Goal: Task Accomplishment & Management: Manage account settings

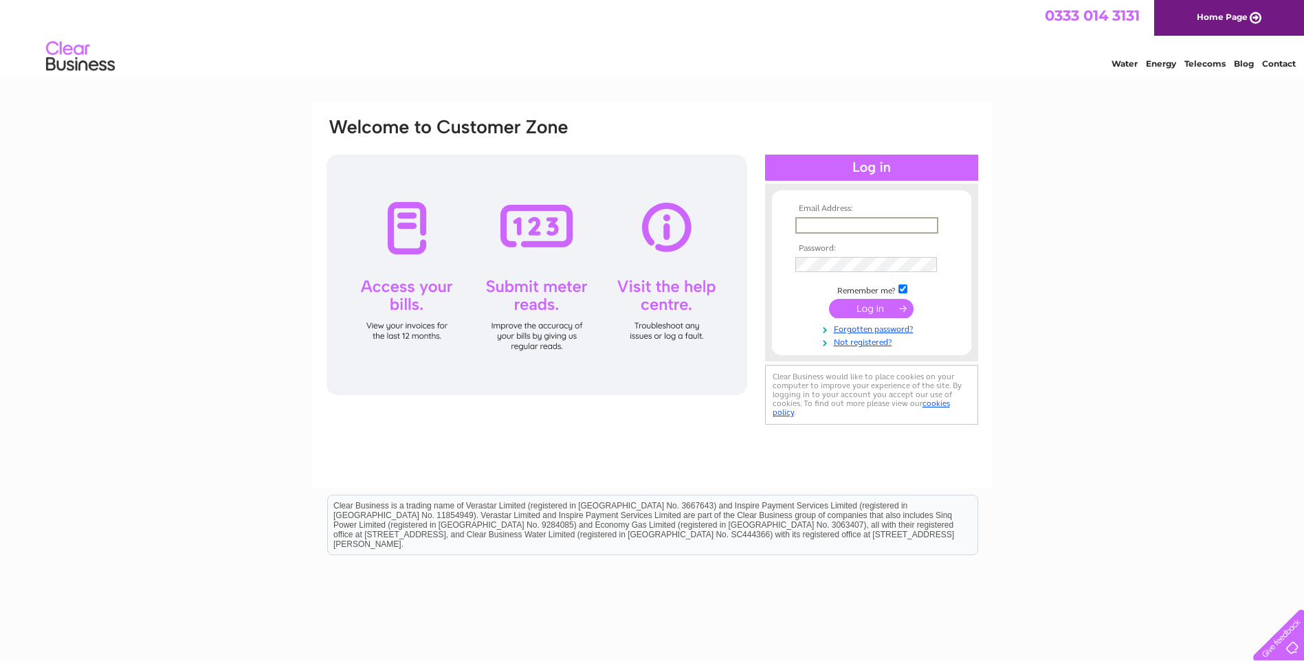
click at [638, 220] on input "text" at bounding box center [866, 225] width 143 height 17
type input "accounts@taysidecompletehealth.com"
click at [638, 288] on input "submit" at bounding box center [871, 308] width 85 height 19
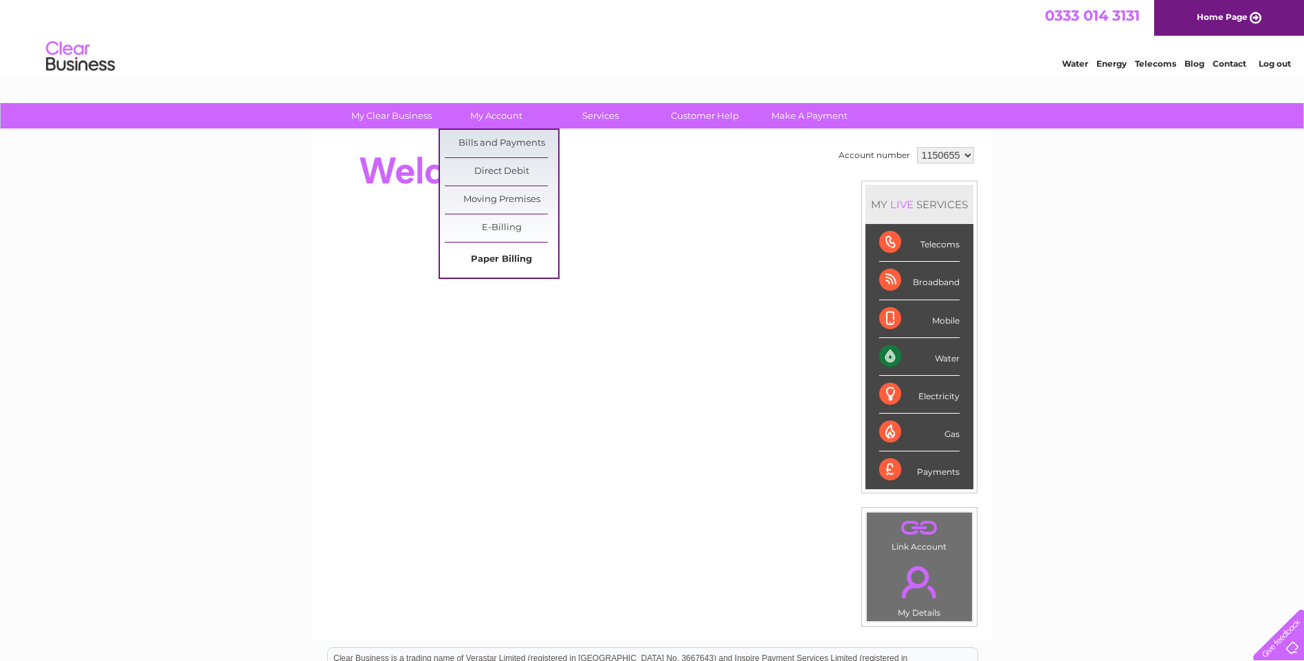
click at [502, 256] on link "Paper Billing" at bounding box center [501, 260] width 113 height 28
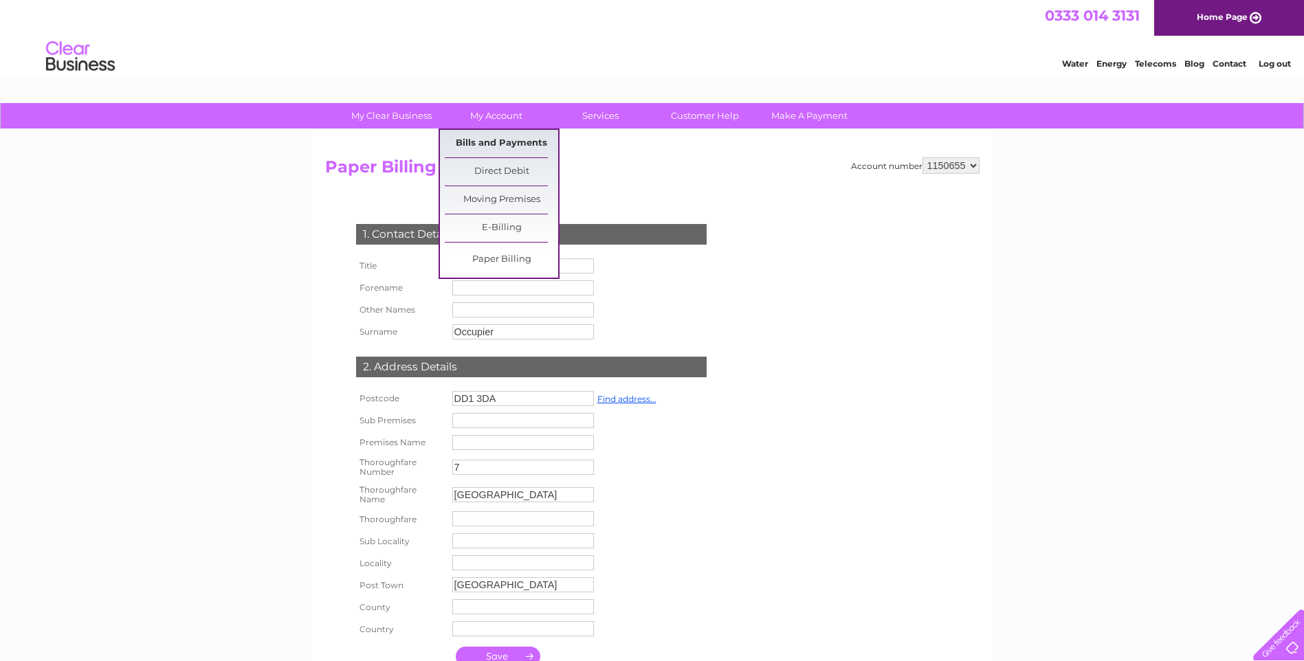
click at [503, 143] on link "Bills and Payments" at bounding box center [501, 144] width 113 height 28
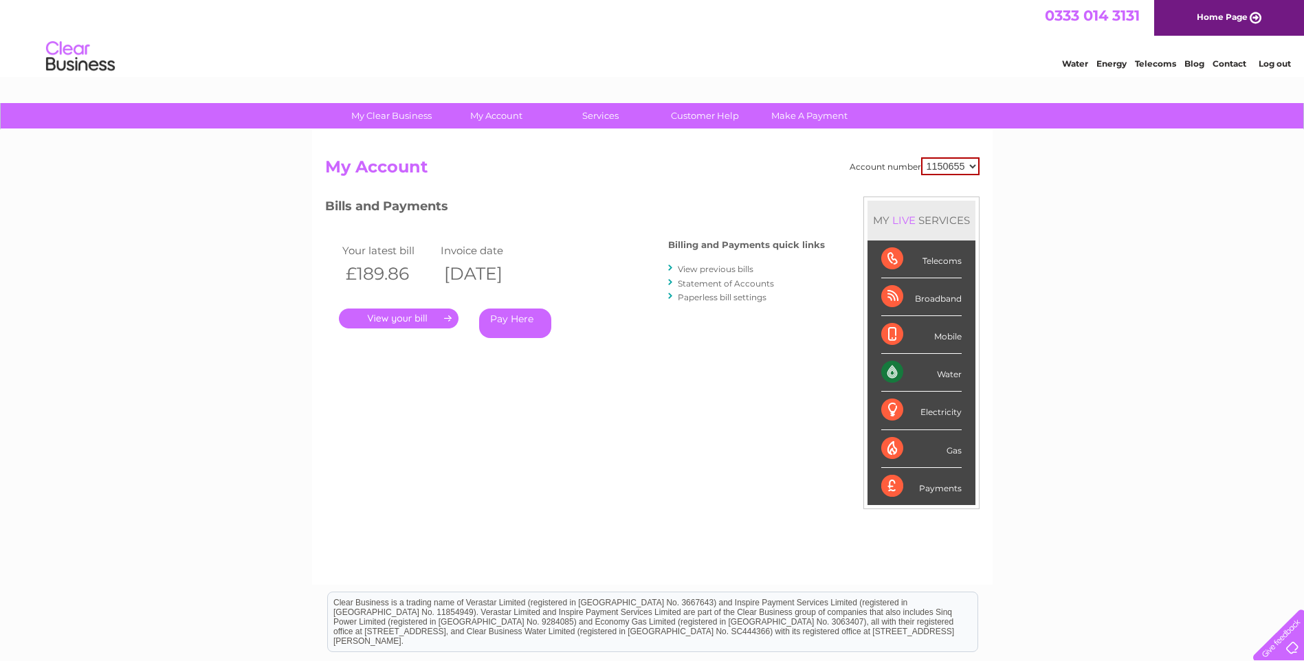
click at [419, 318] on link "." at bounding box center [399, 319] width 120 height 20
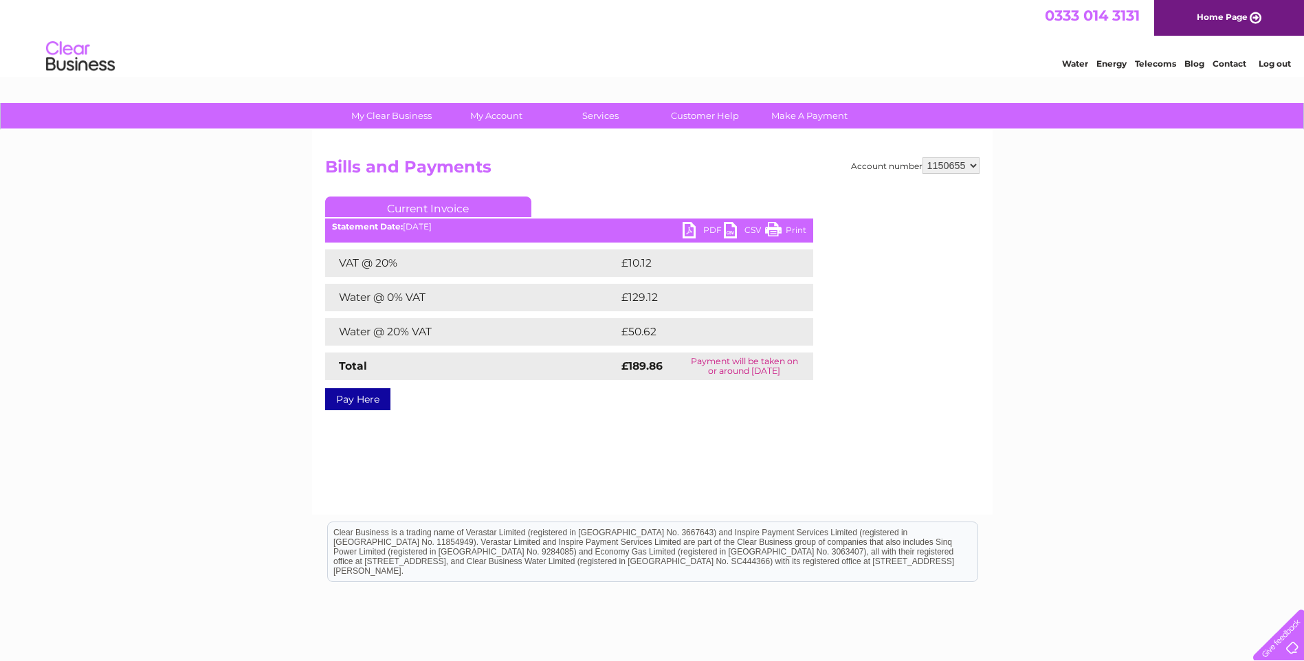
click at [713, 232] on link "PDF" at bounding box center [703, 232] width 41 height 20
